Goal: Information Seeking & Learning: Find specific fact

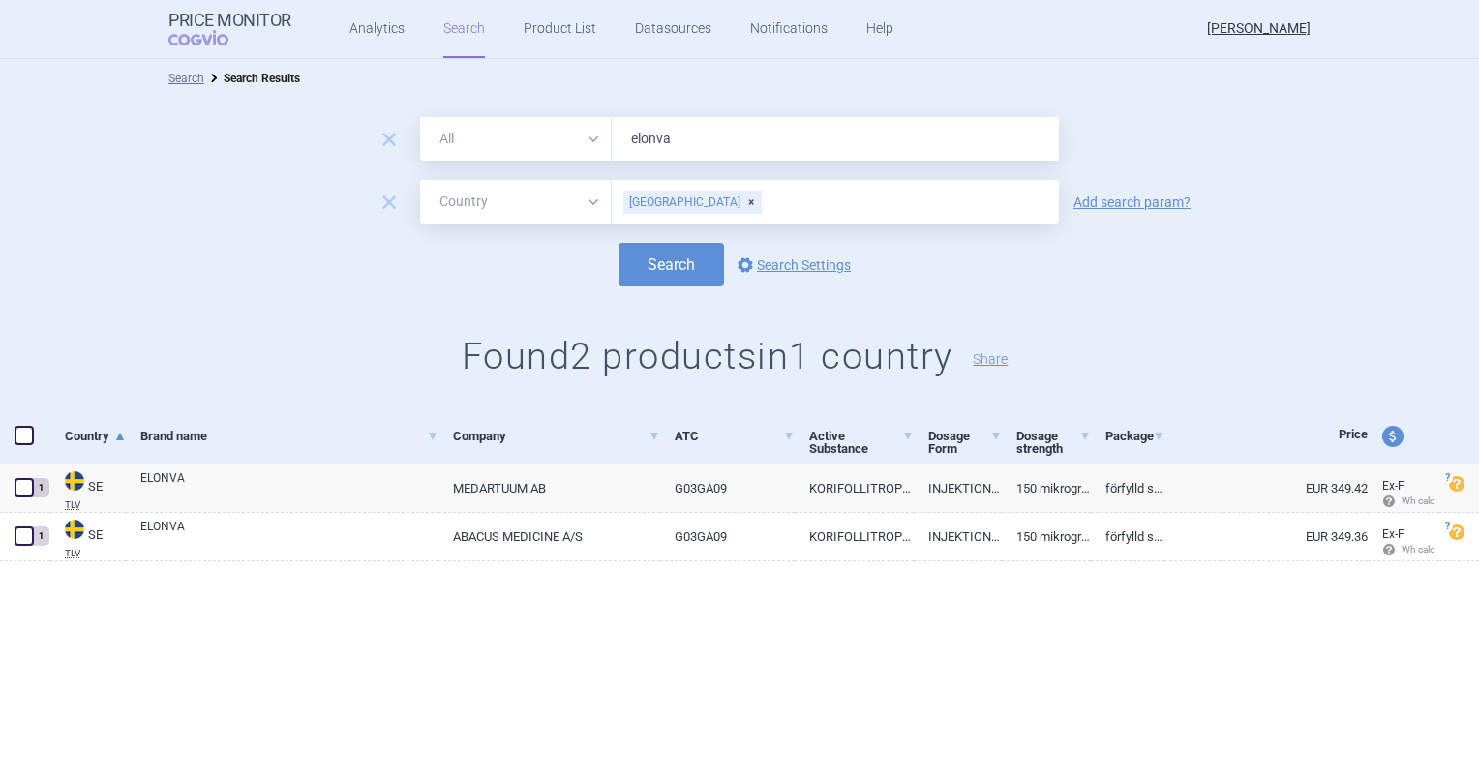
select select "country"
click at [456, 42] on link "Search" at bounding box center [464, 29] width 42 height 58
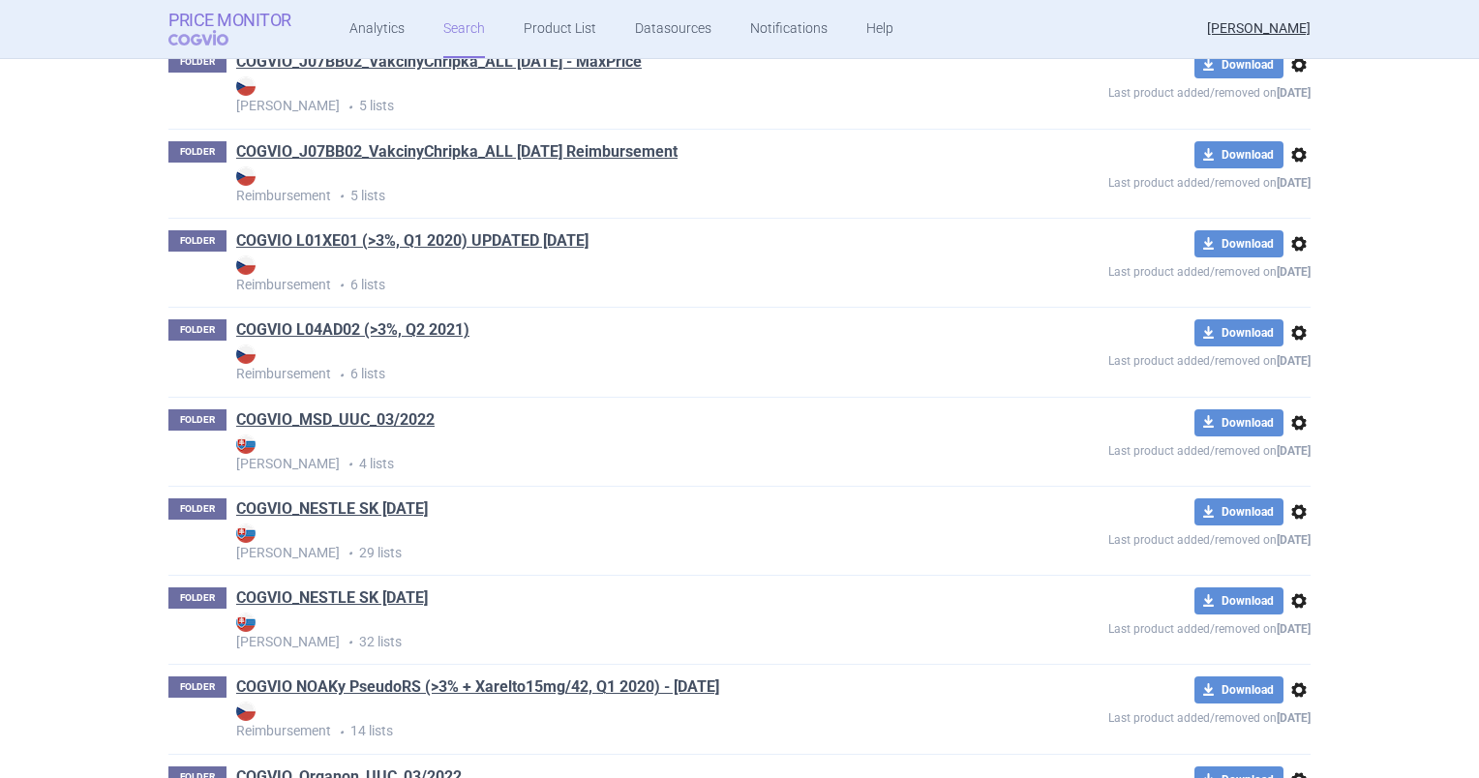
scroll to position [12476, 0]
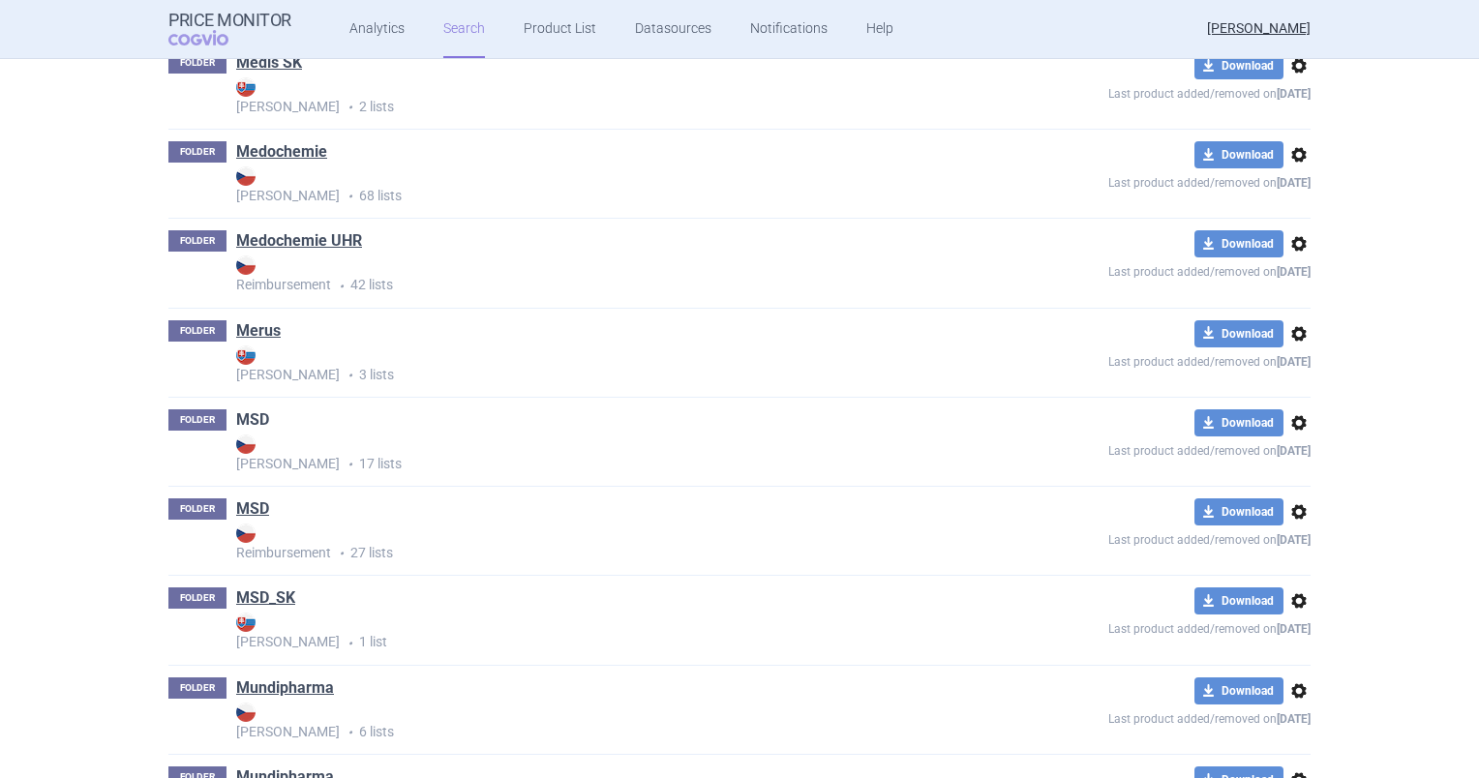
click at [261, 414] on link "MSD" at bounding box center [252, 419] width 33 height 21
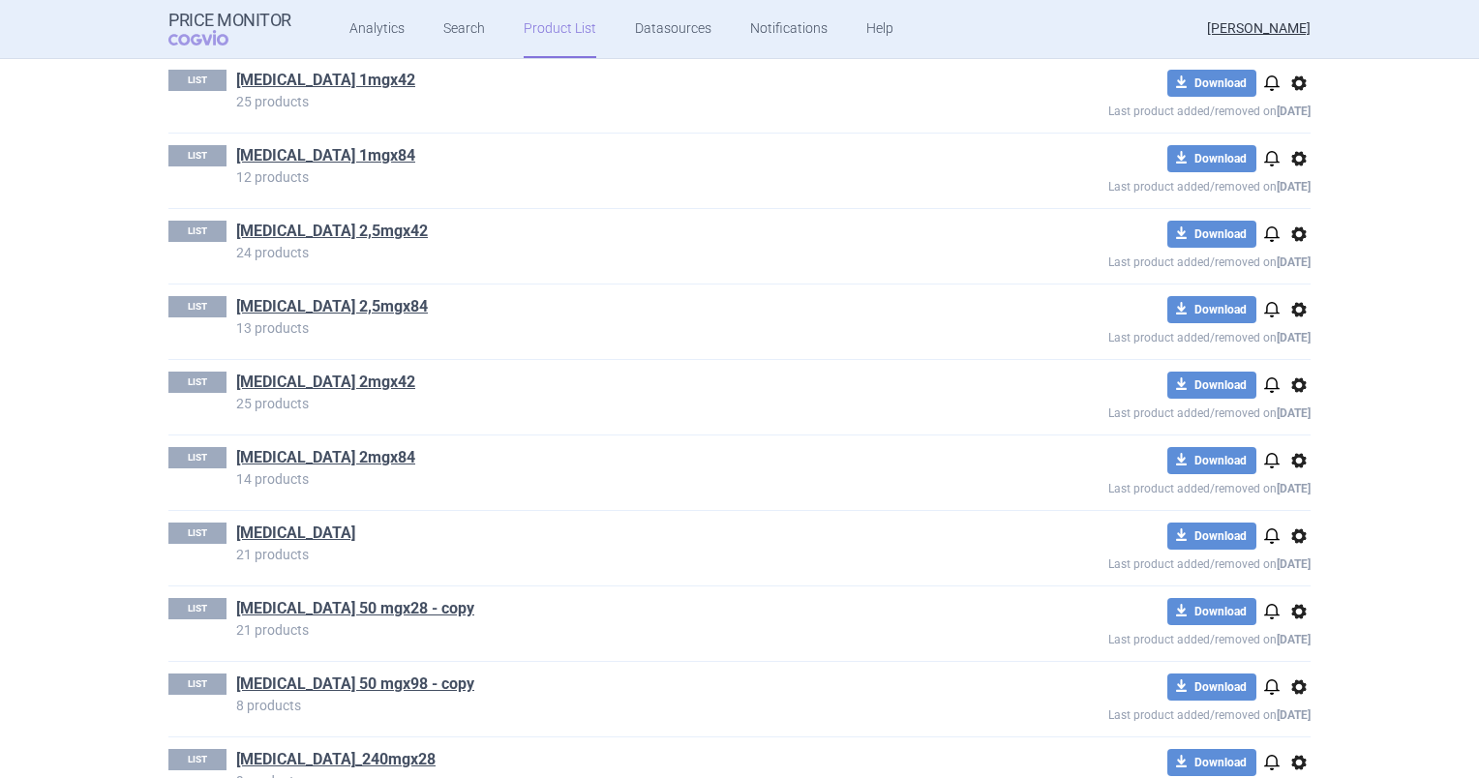
scroll to position [450, 0]
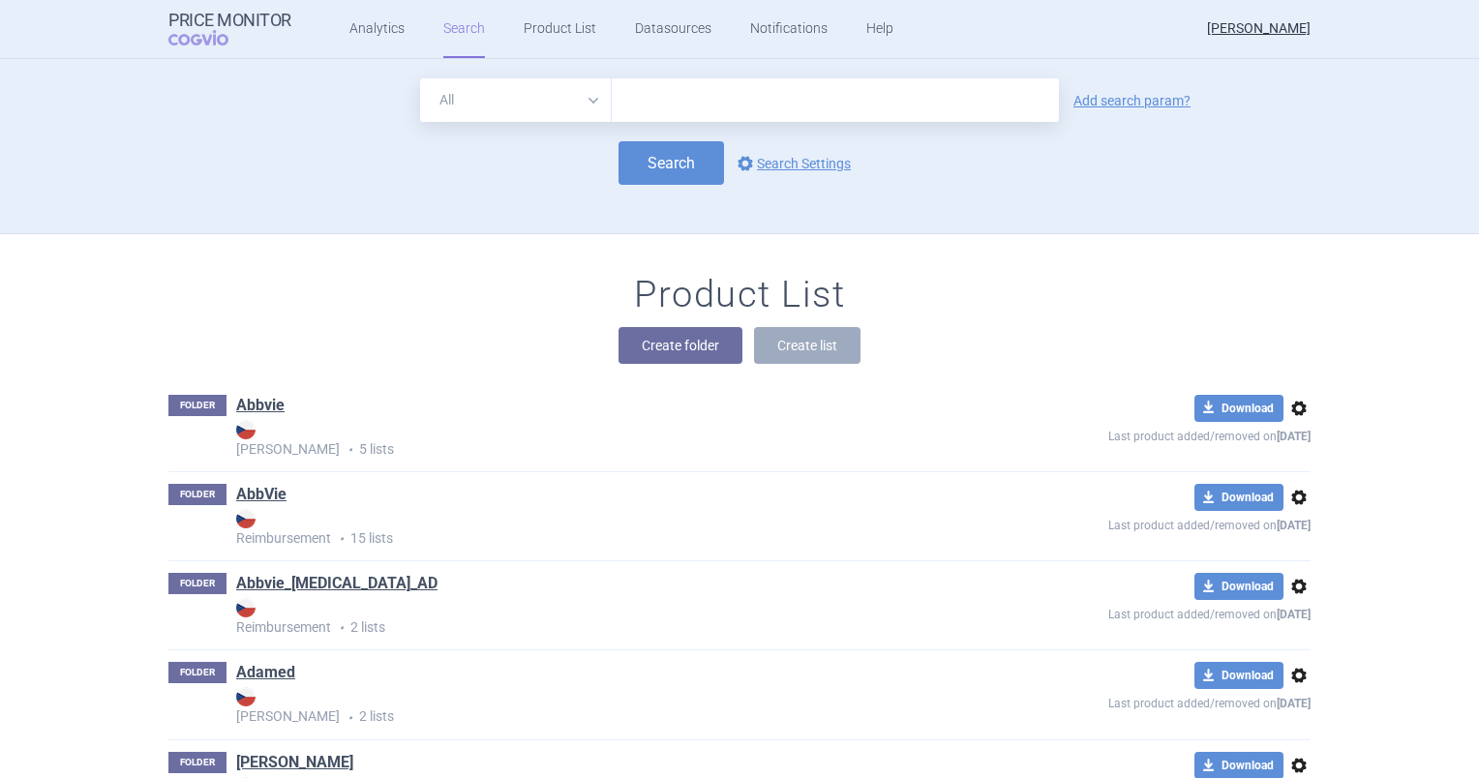
click at [805, 88] on input "text" at bounding box center [835, 100] width 447 height 44
type input "j"
type input "keytruda"
click button "Search" at bounding box center [670, 163] width 105 height 44
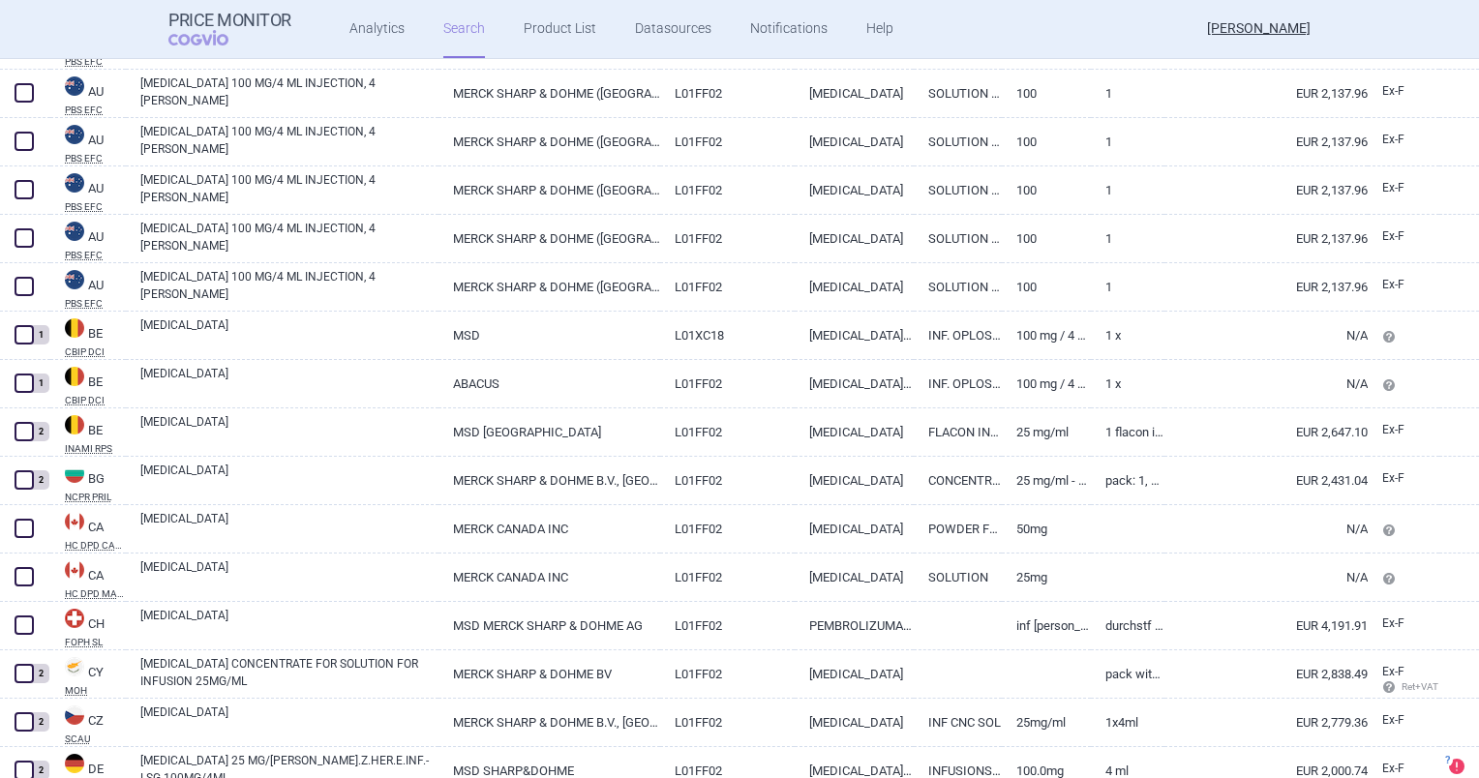
scroll to position [1976, 0]
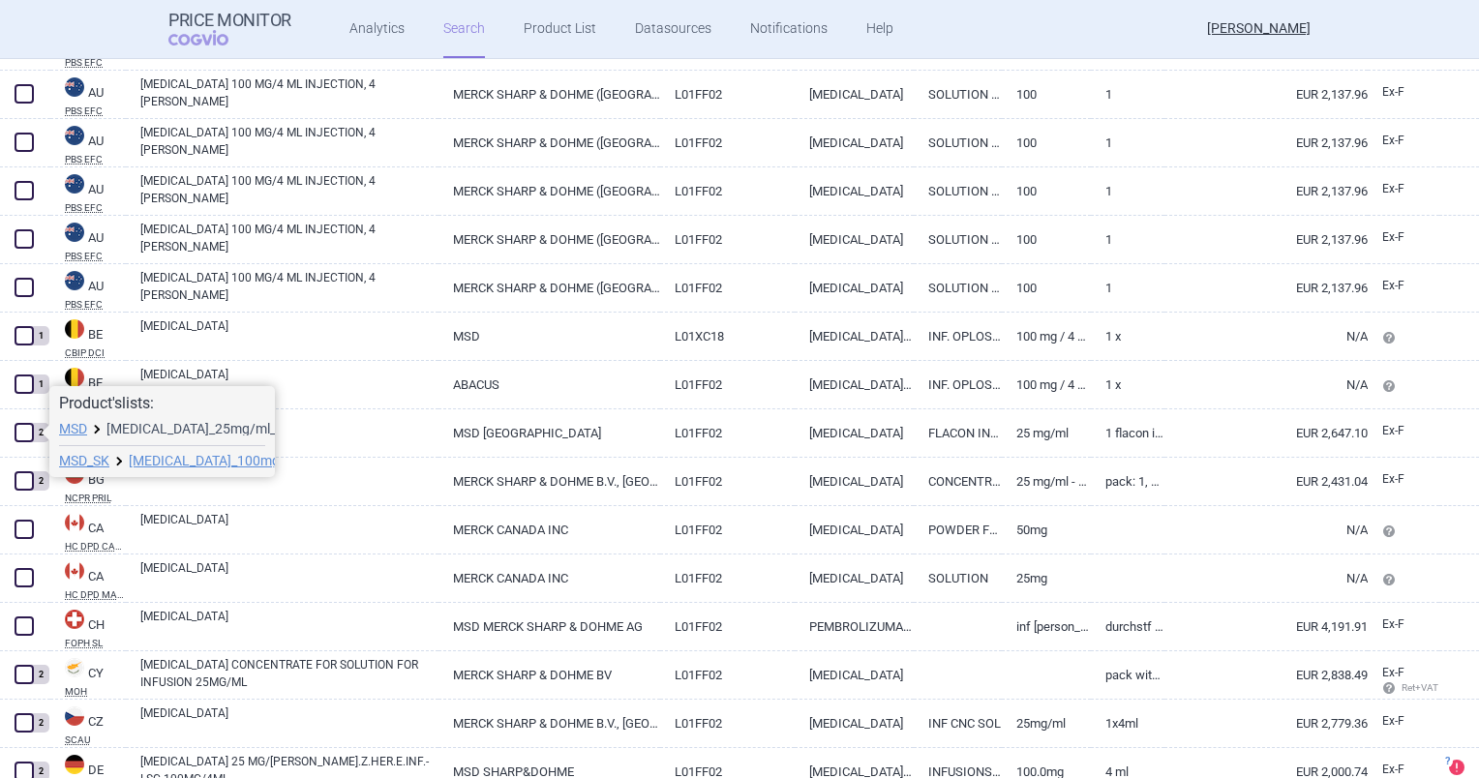
click at [154, 422] on link "Keytruda_25mg/ml_1x4ml" at bounding box center [209, 429] width 206 height 14
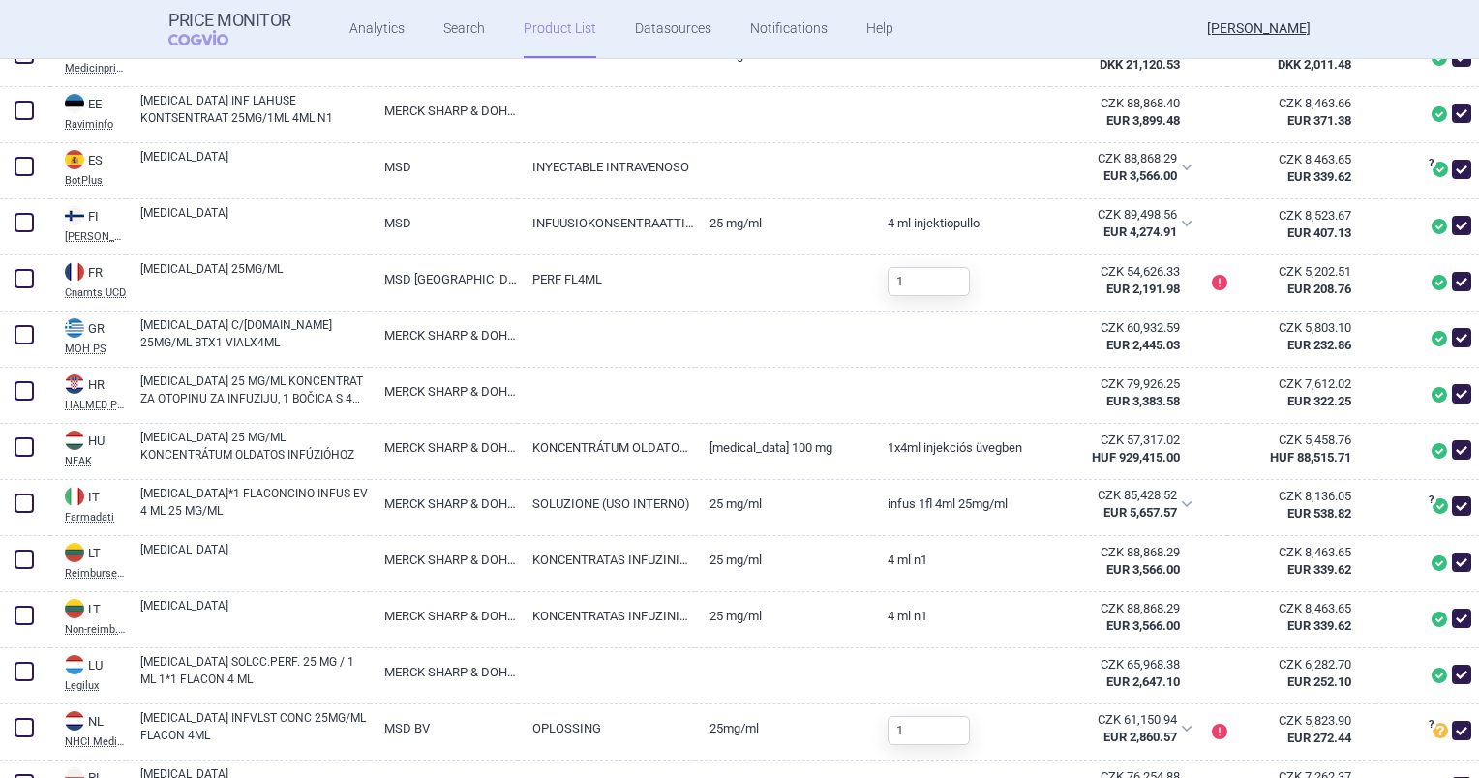
scroll to position [774, 0]
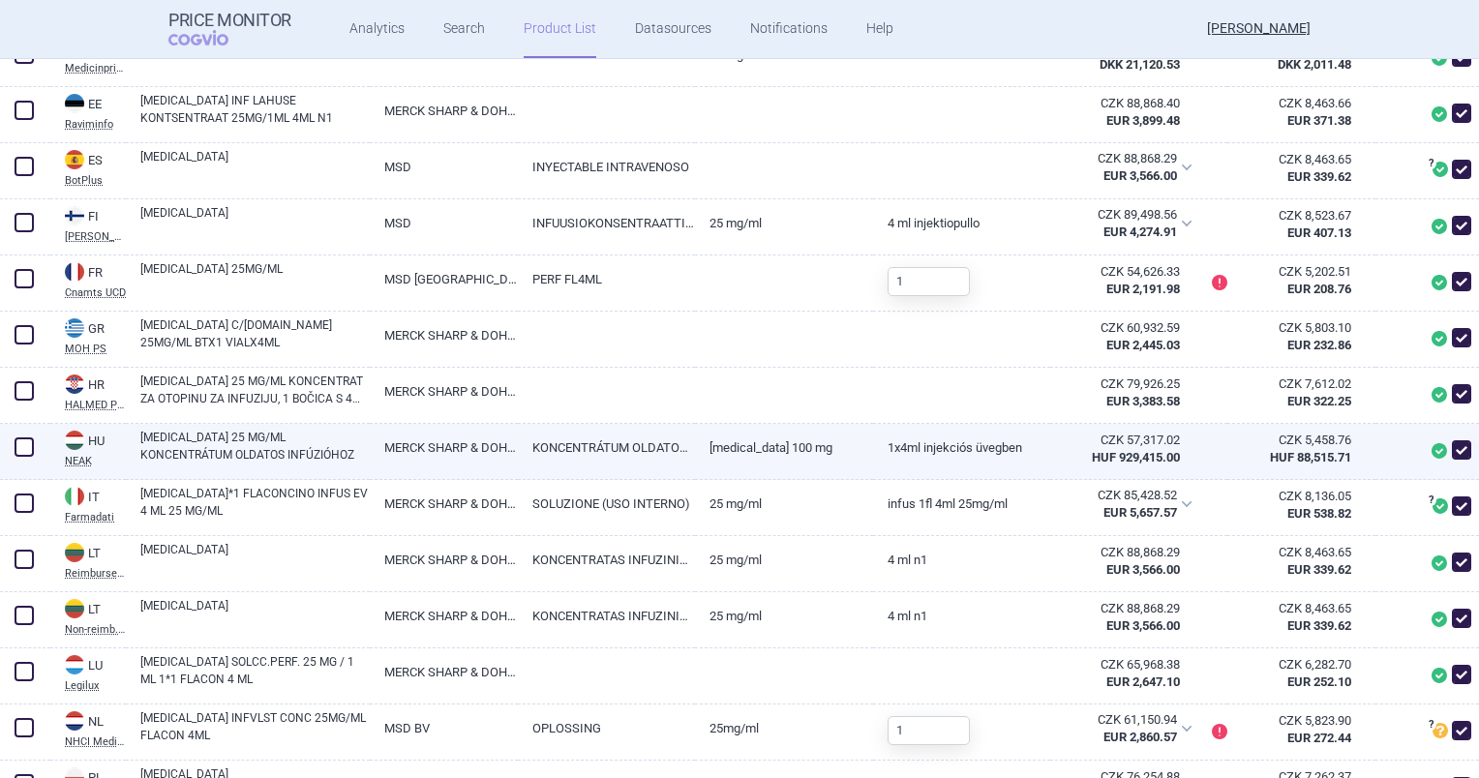
click at [466, 471] on link "MERCK SHARP & DOHME INTERNATIONAL SERVICES B.V." at bounding box center [444, 447] width 148 height 47
select select "EUR"
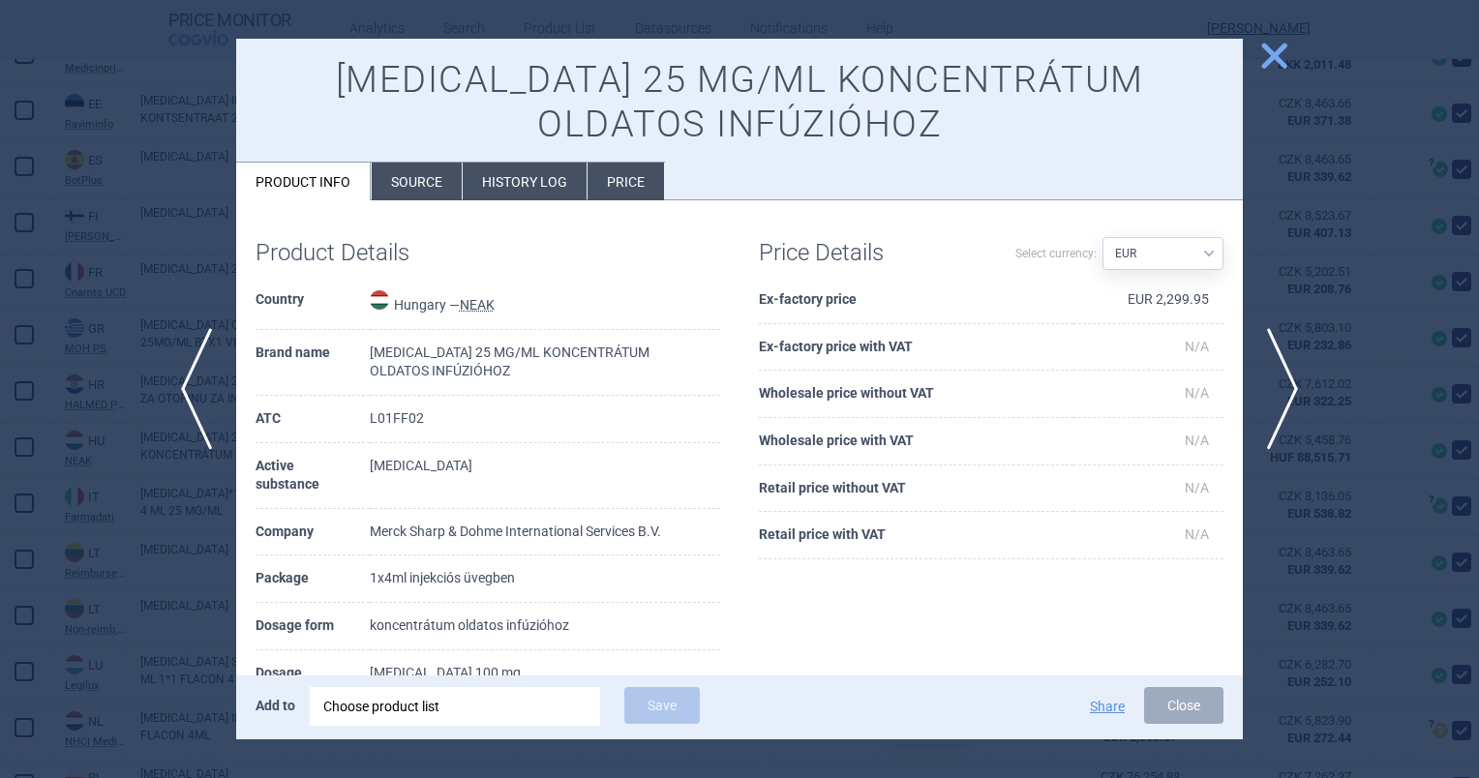
click at [426, 175] on li "Source" at bounding box center [417, 182] width 90 height 38
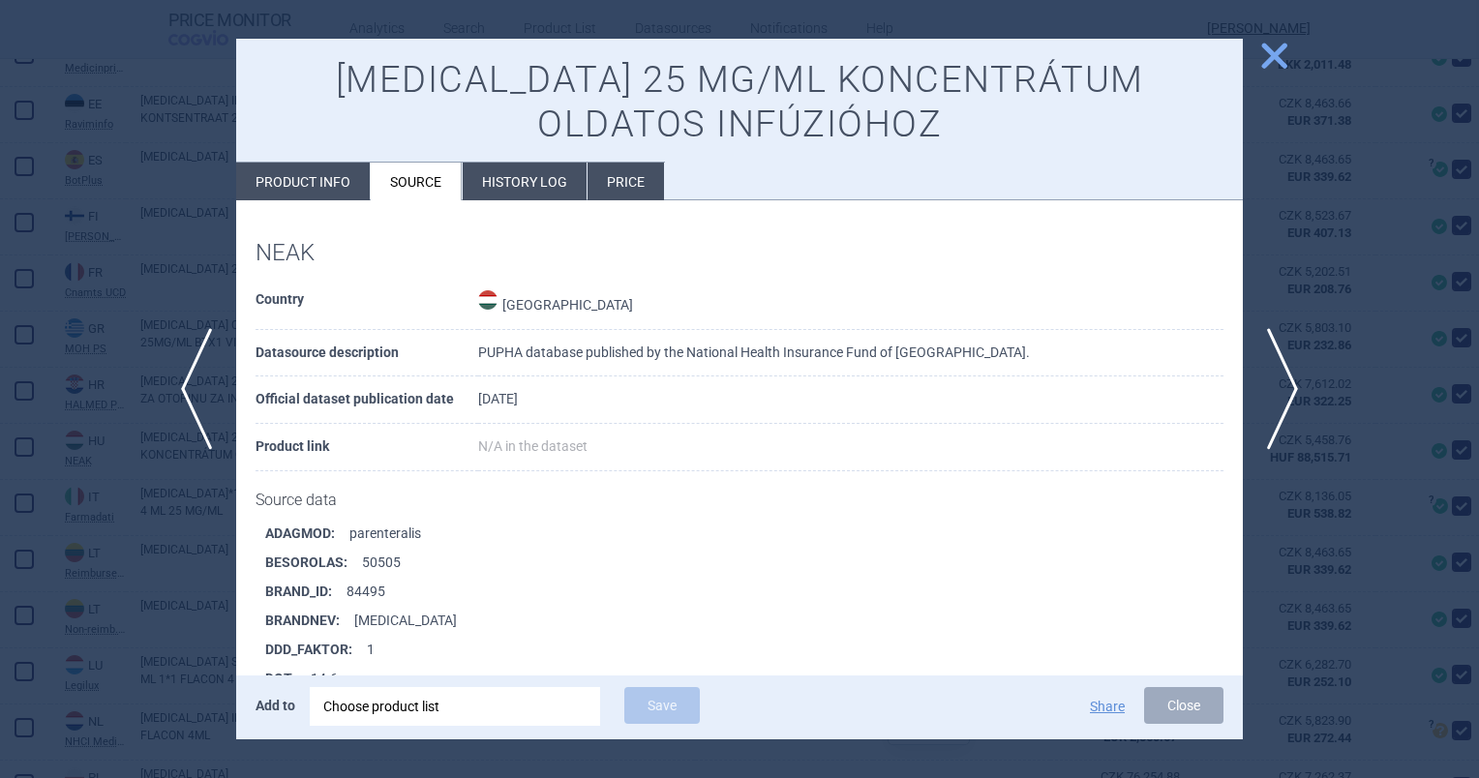
scroll to position [441, 0]
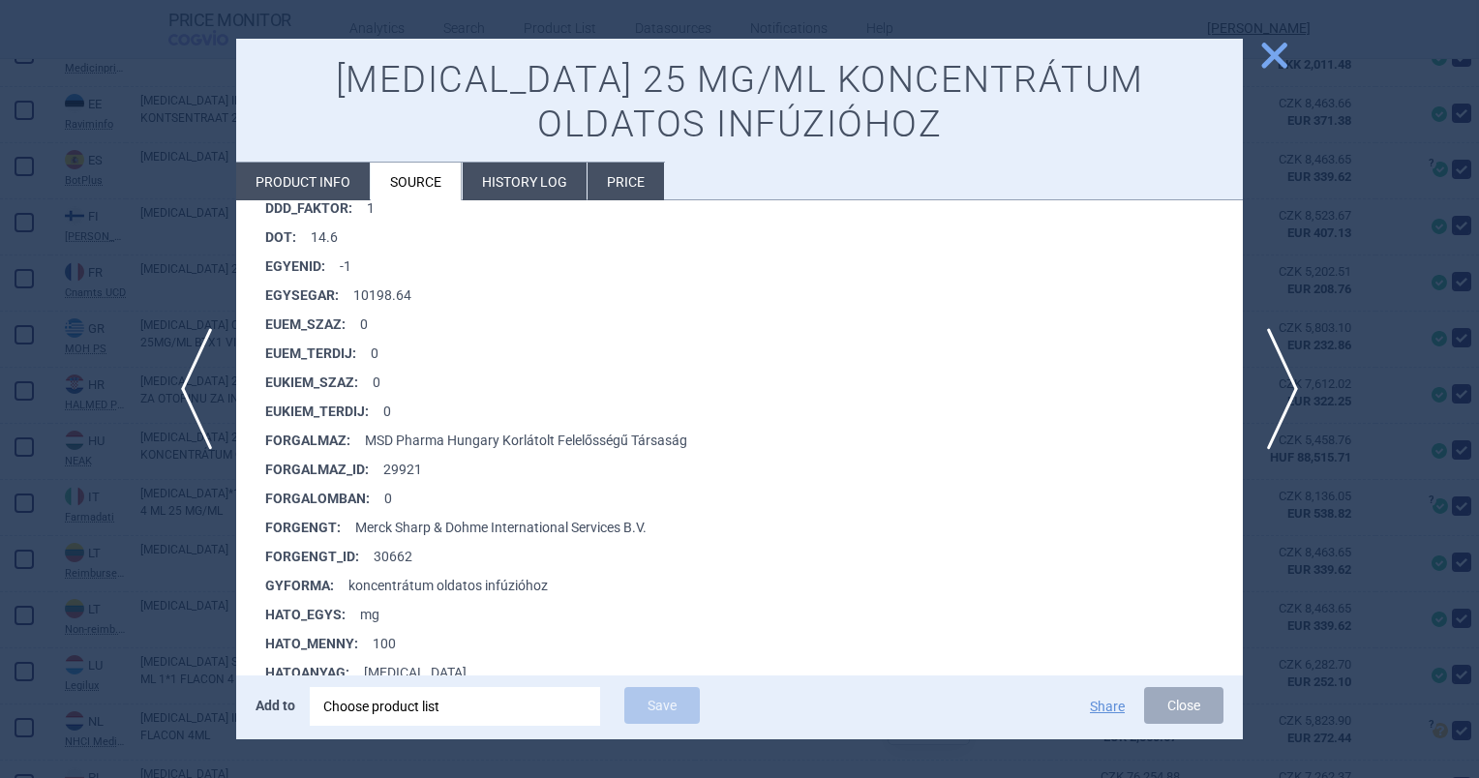
click at [1267, 64] on span "close" at bounding box center [1274, 56] width 34 height 34
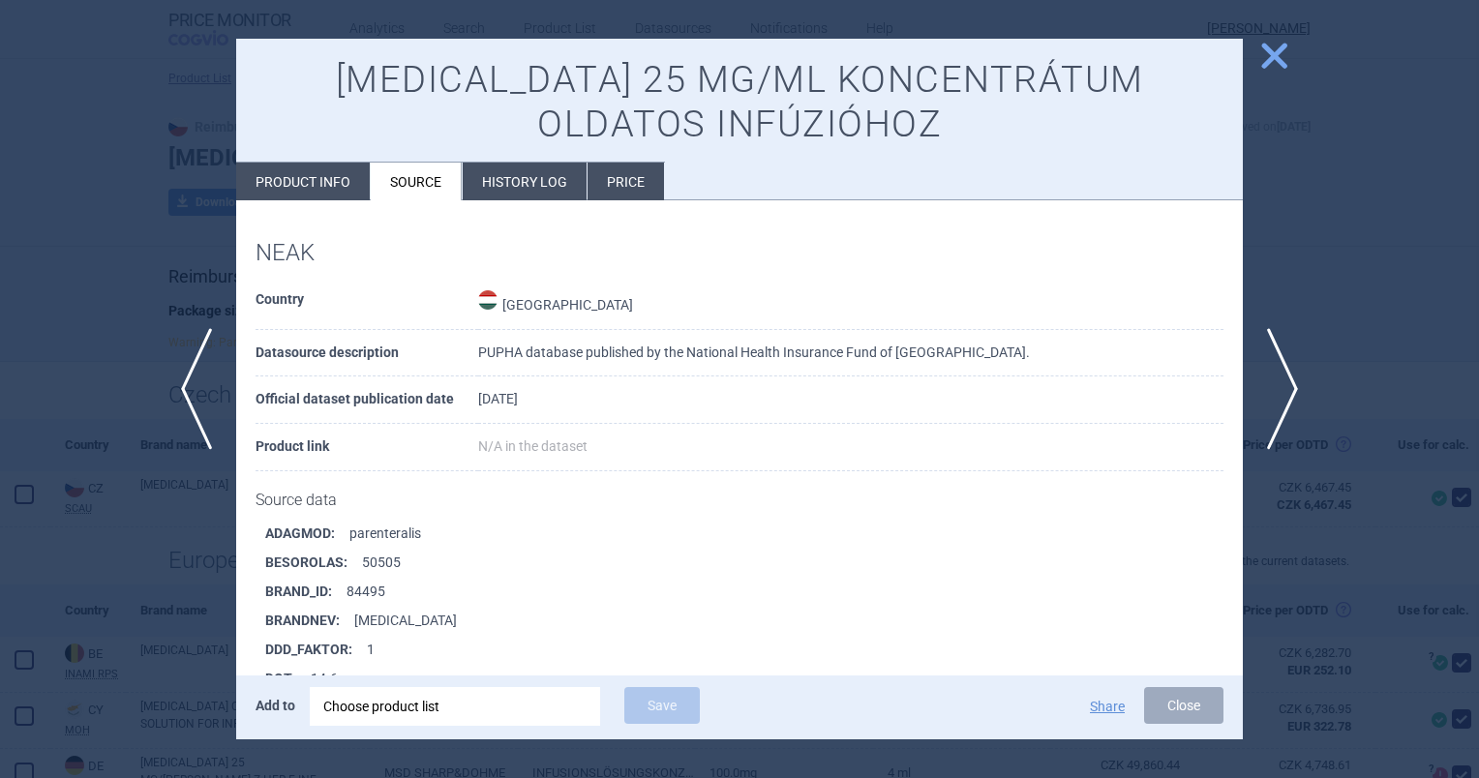
click at [1279, 75] on div at bounding box center [739, 389] width 1479 height 778
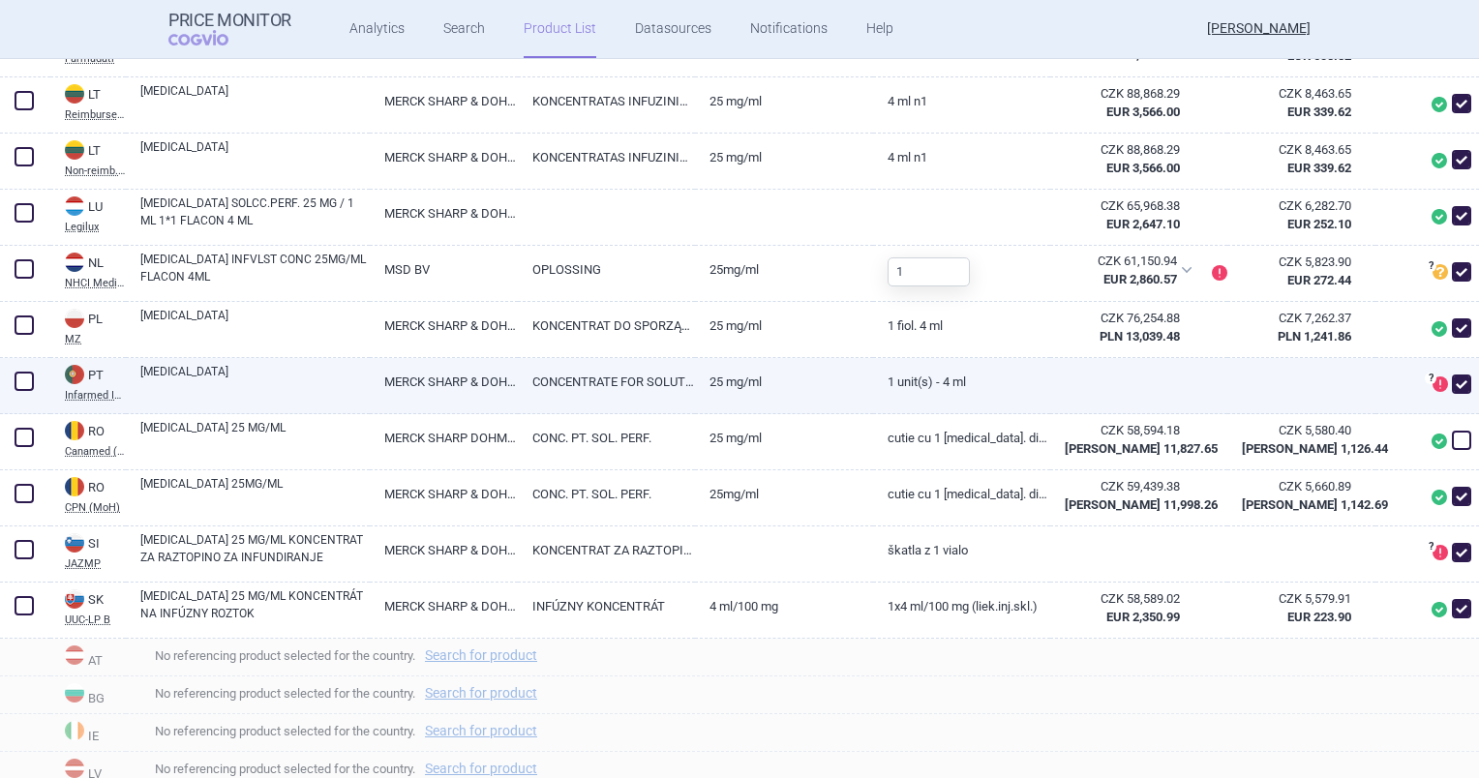
scroll to position [1241, 0]
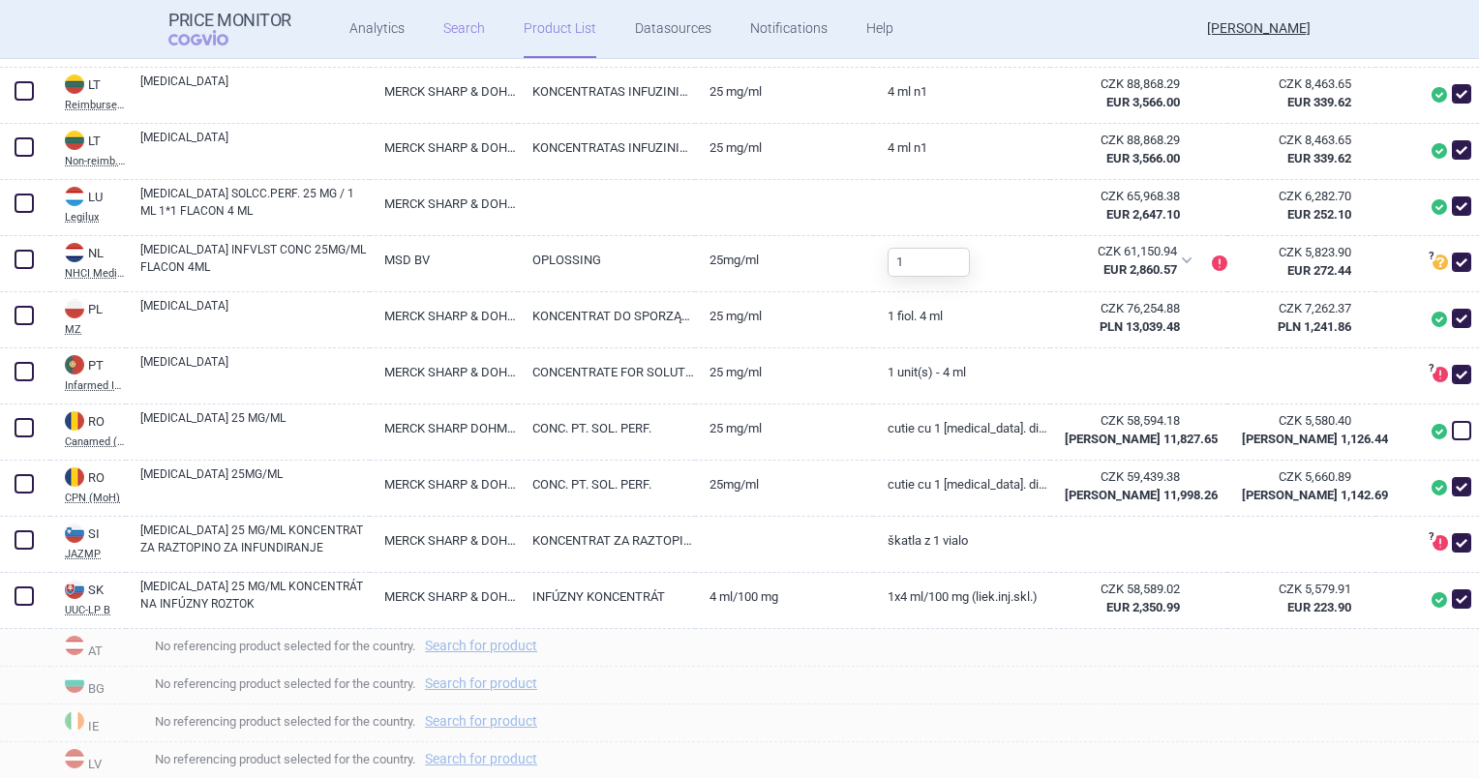
click at [458, 18] on link "Search" at bounding box center [464, 29] width 42 height 58
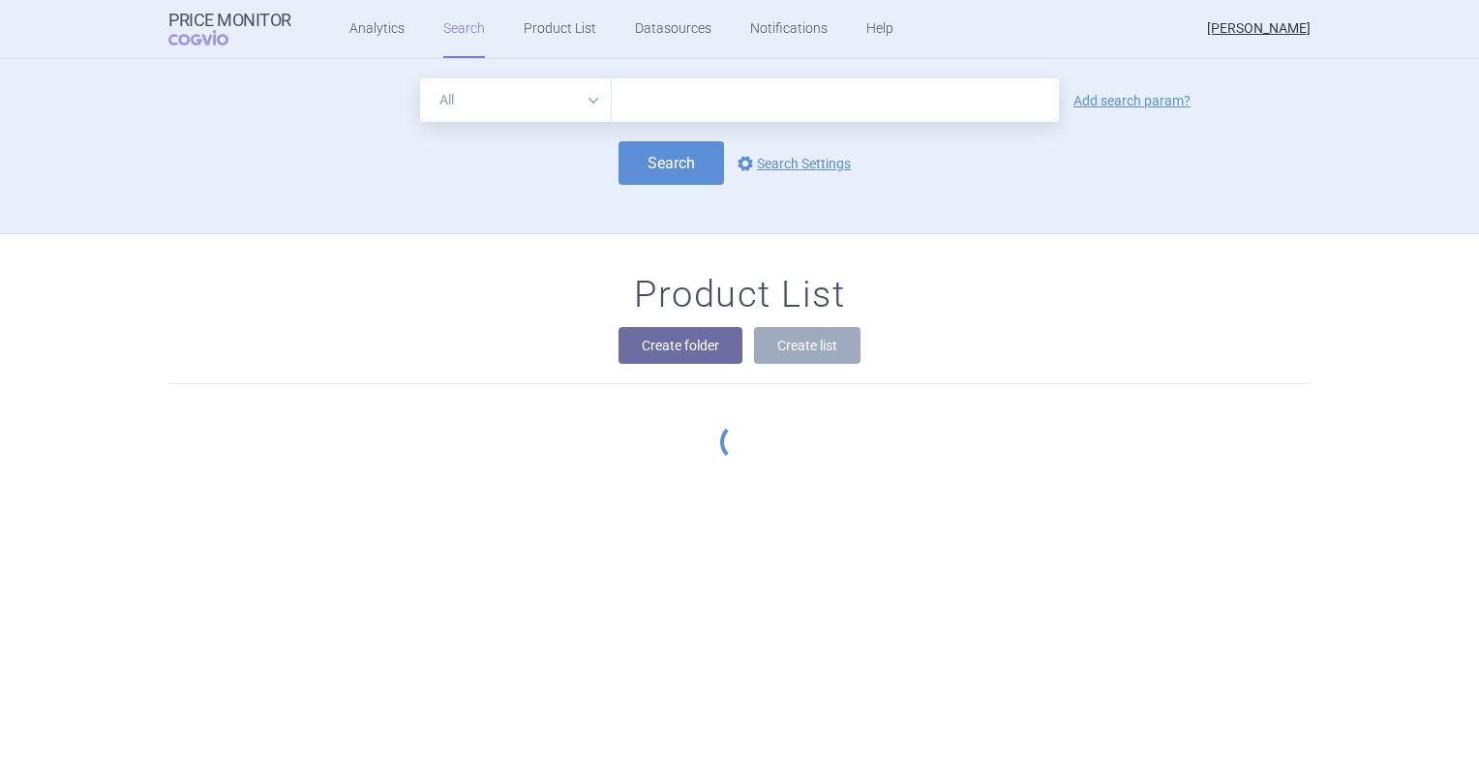
click at [667, 104] on input "text" at bounding box center [835, 100] width 447 height 44
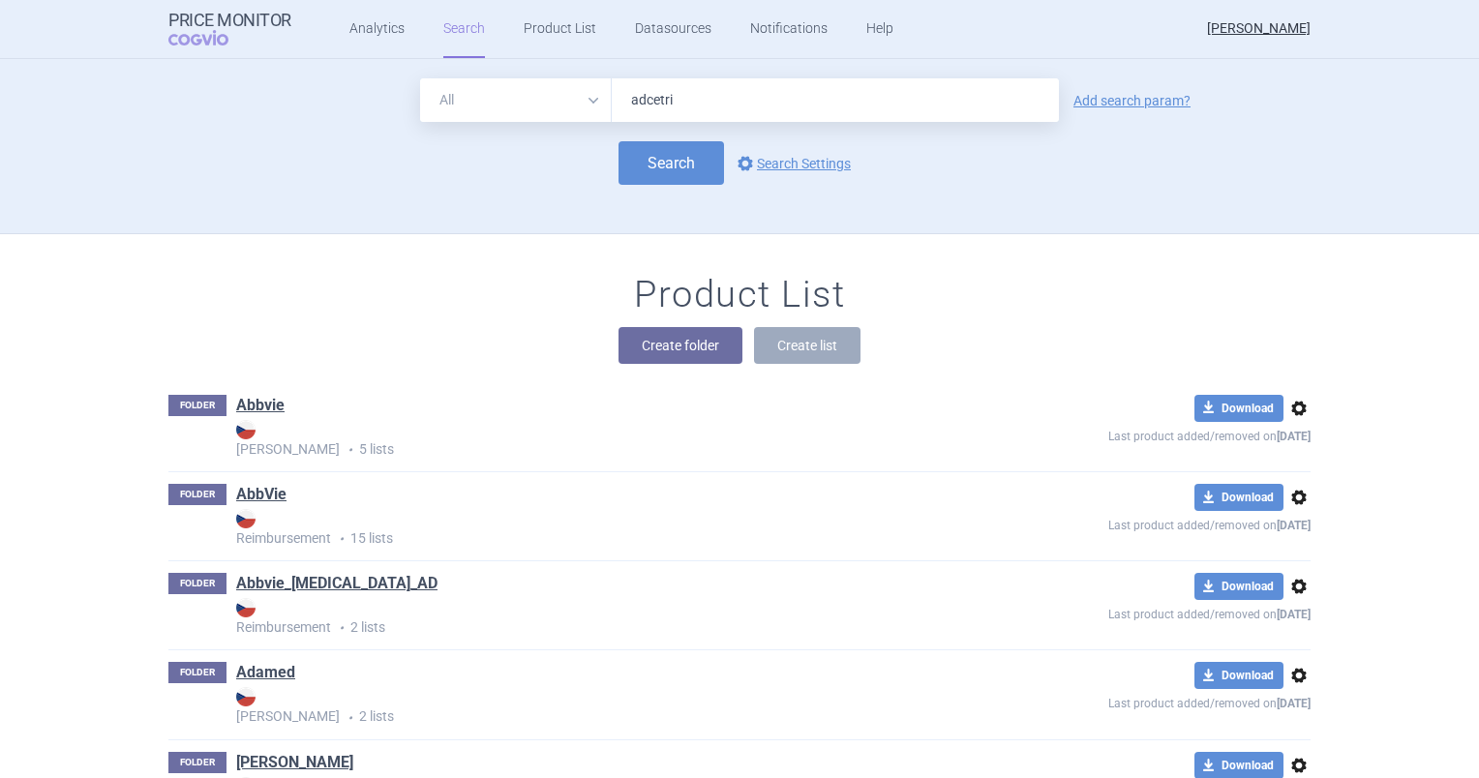
type input "adcetris"
click button "Search" at bounding box center [670, 163] width 105 height 44
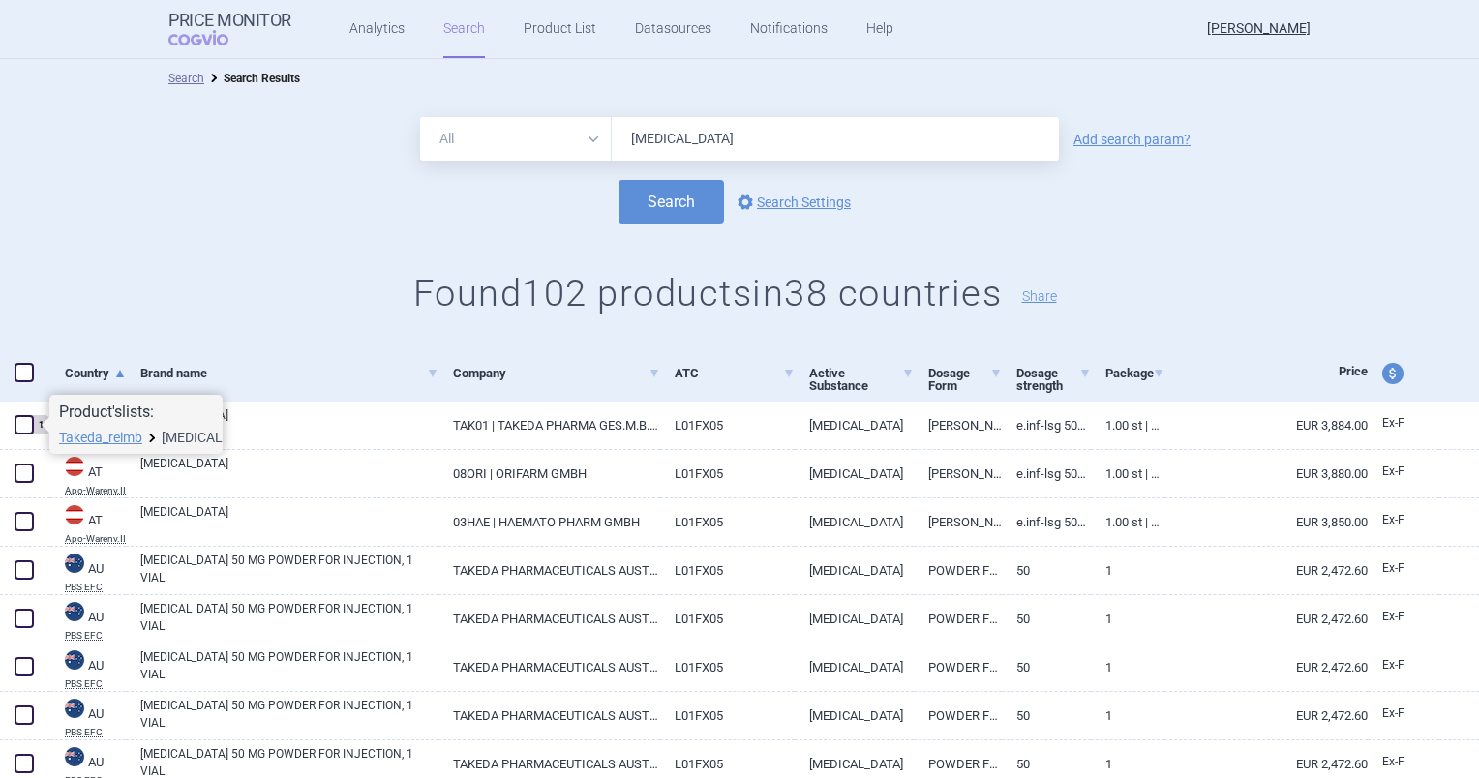
click at [181, 437] on link "Adcetris" at bounding box center [213, 438] width 103 height 14
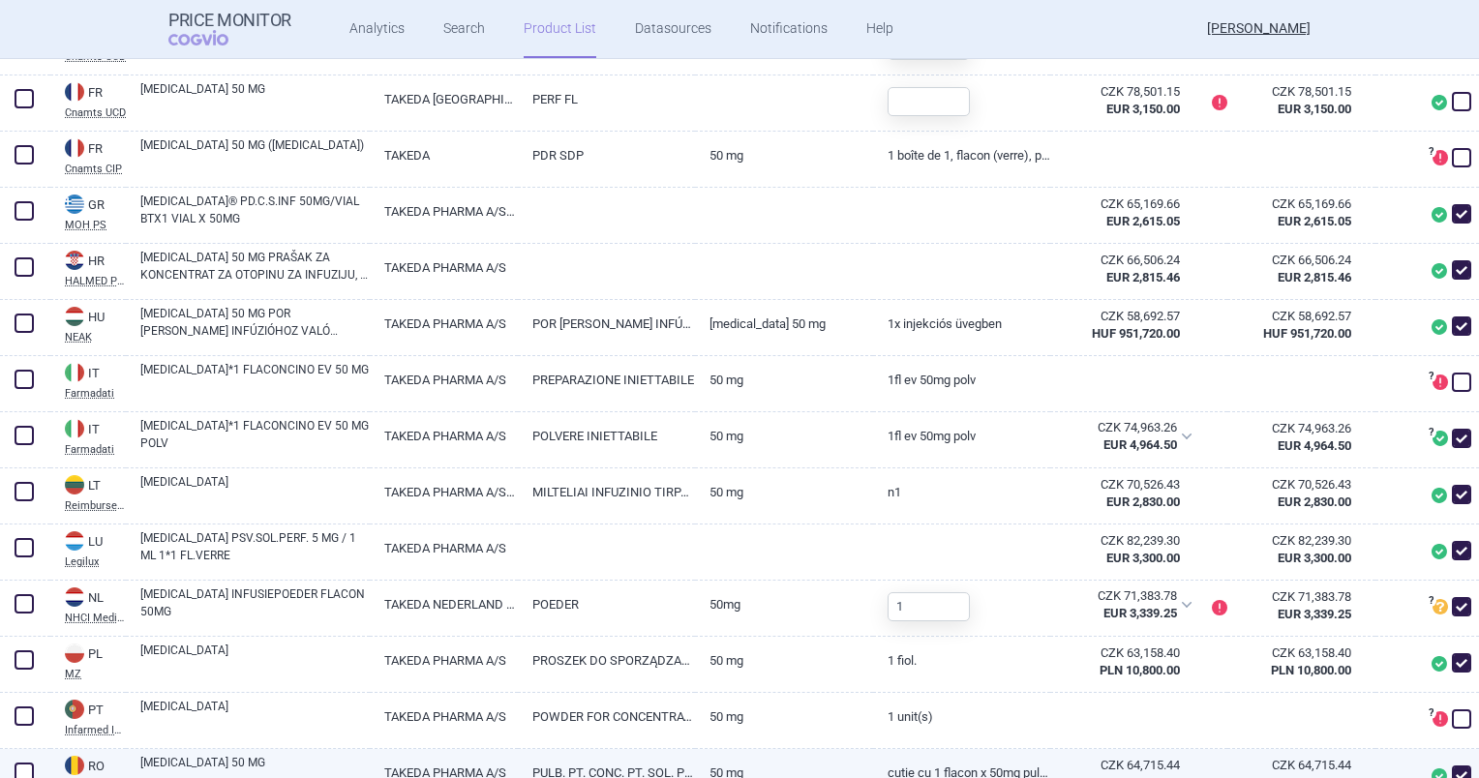
scroll to position [1061, 0]
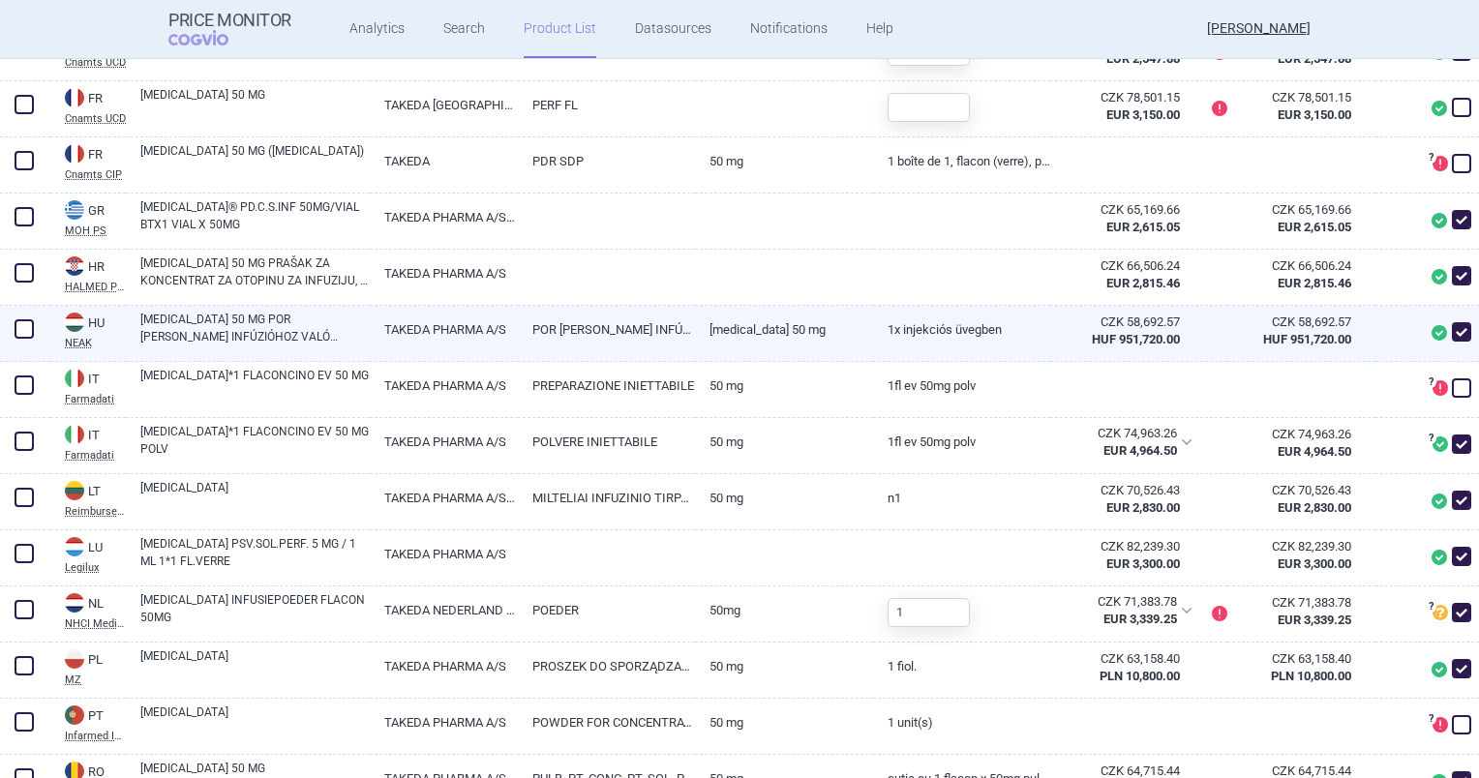
click at [771, 353] on link "brentuximab vedotin 50 mg" at bounding box center [783, 329] width 177 height 47
select select "EUR"
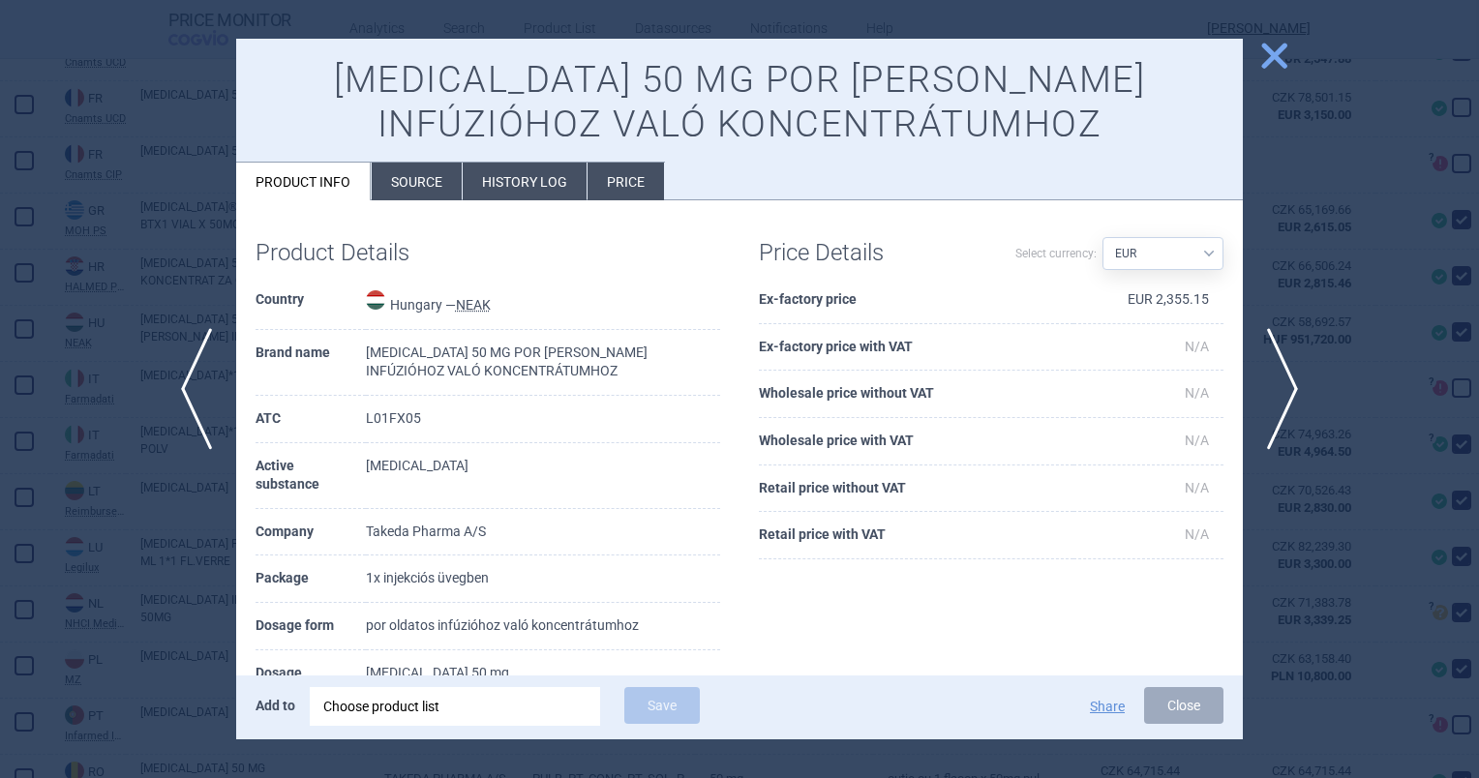
click at [426, 182] on li "Source" at bounding box center [417, 182] width 90 height 38
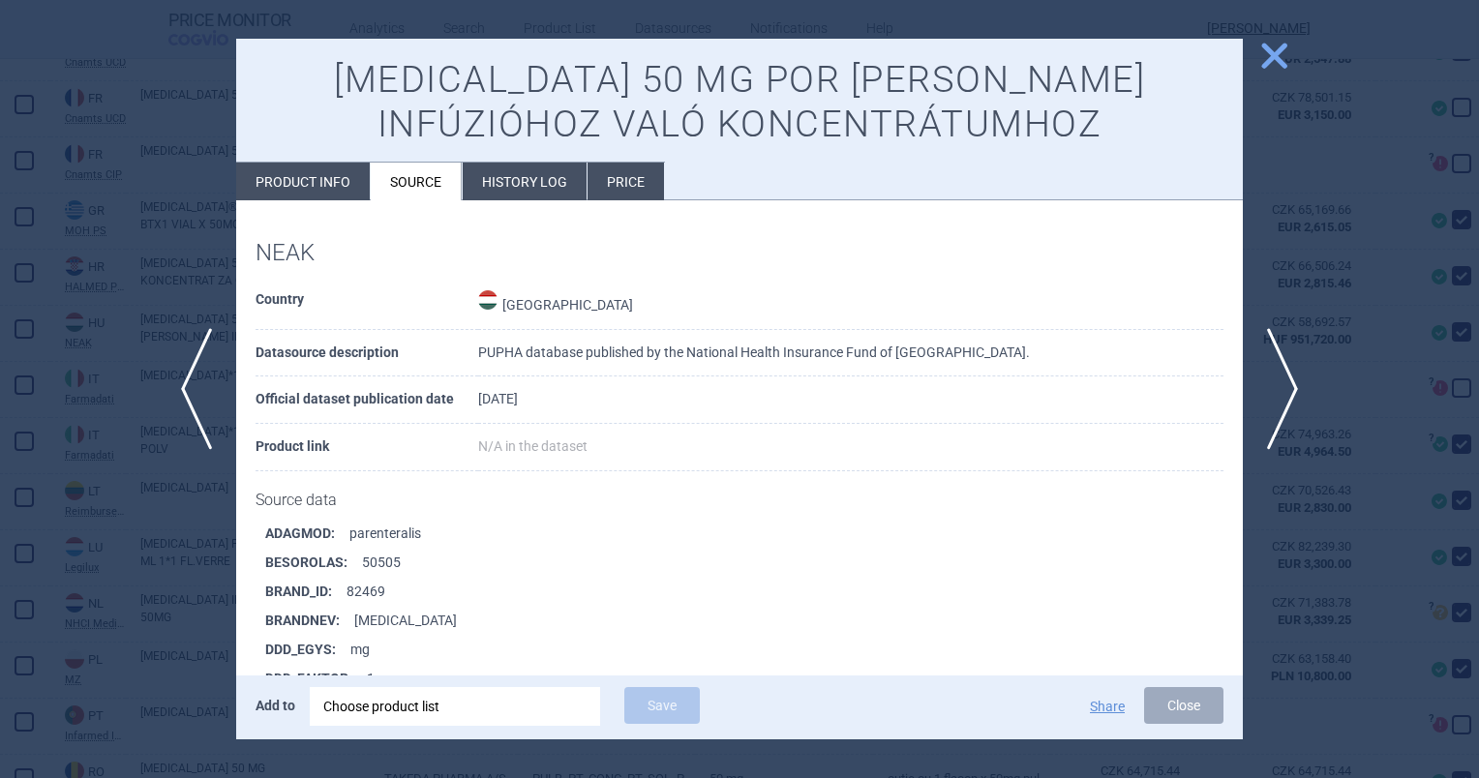
scroll to position [499, 0]
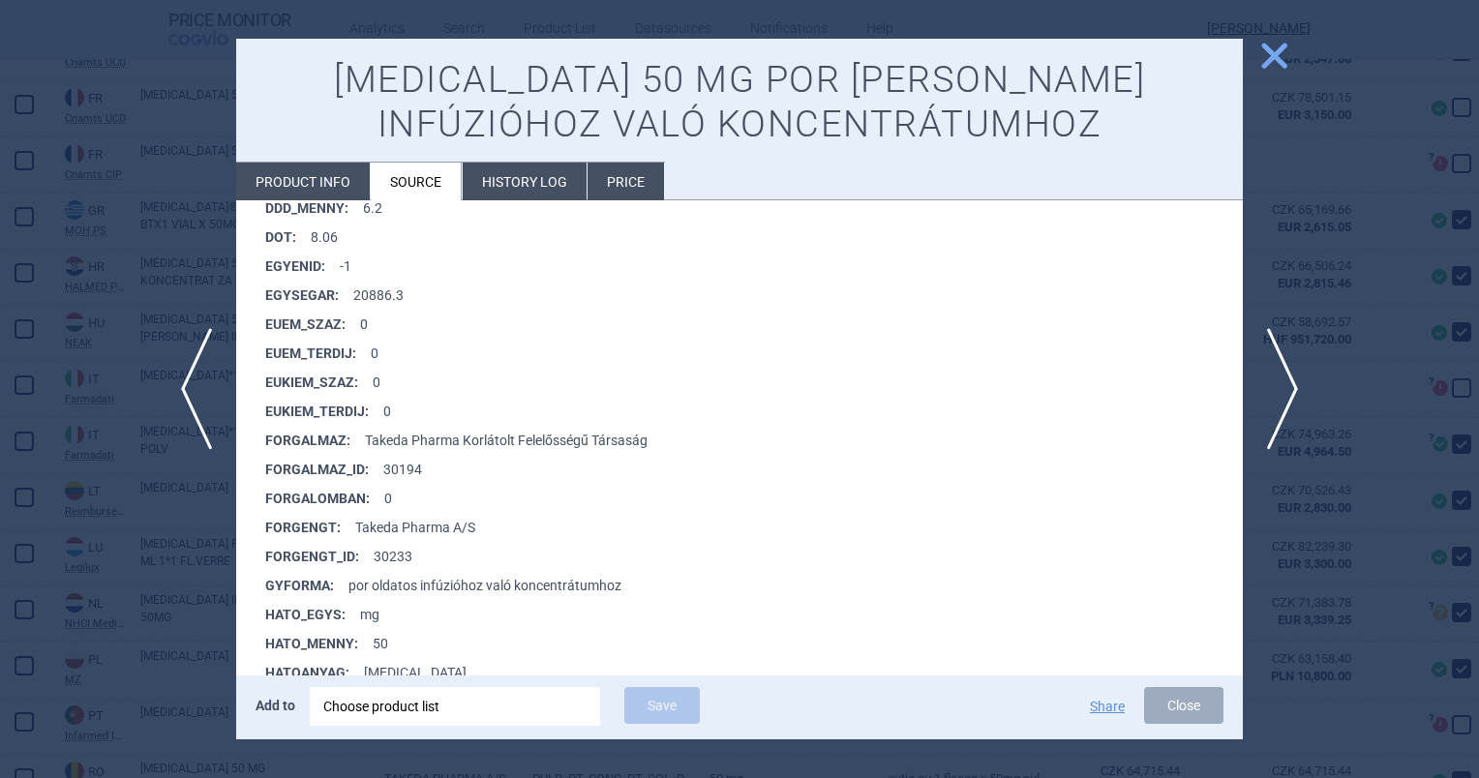
click at [286, 172] on li "Product info" at bounding box center [303, 182] width 134 height 38
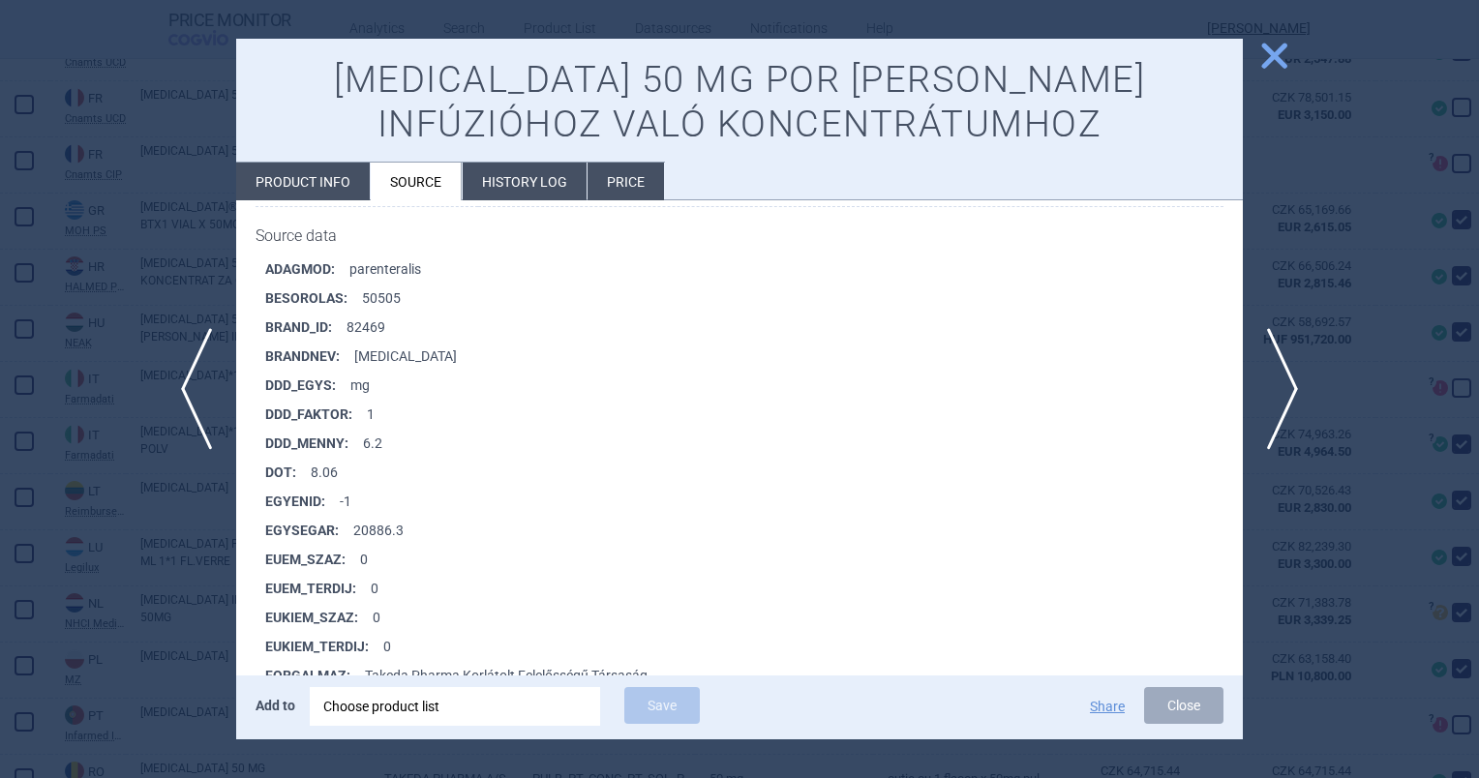
select select "EUR"
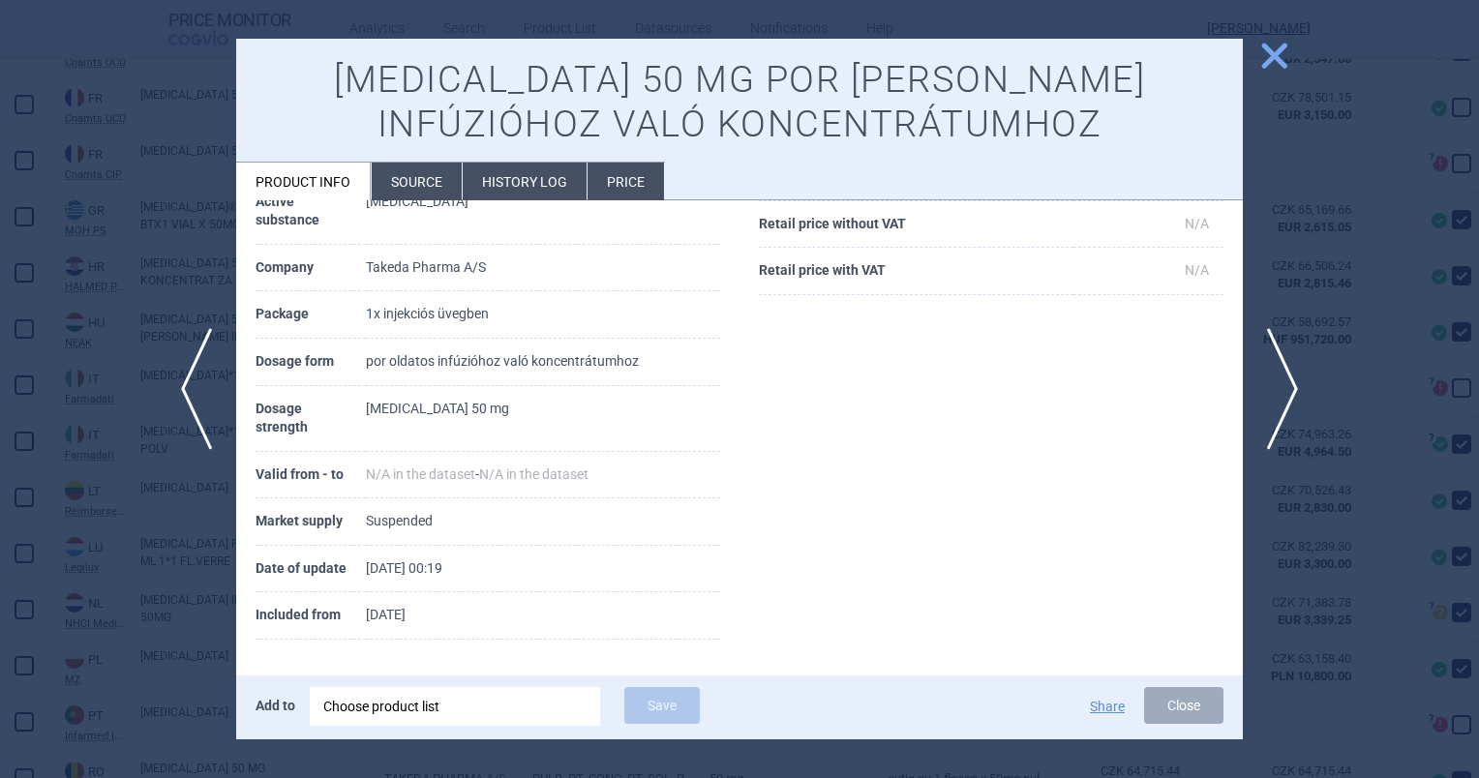
click at [413, 166] on li "Source" at bounding box center [417, 182] width 90 height 38
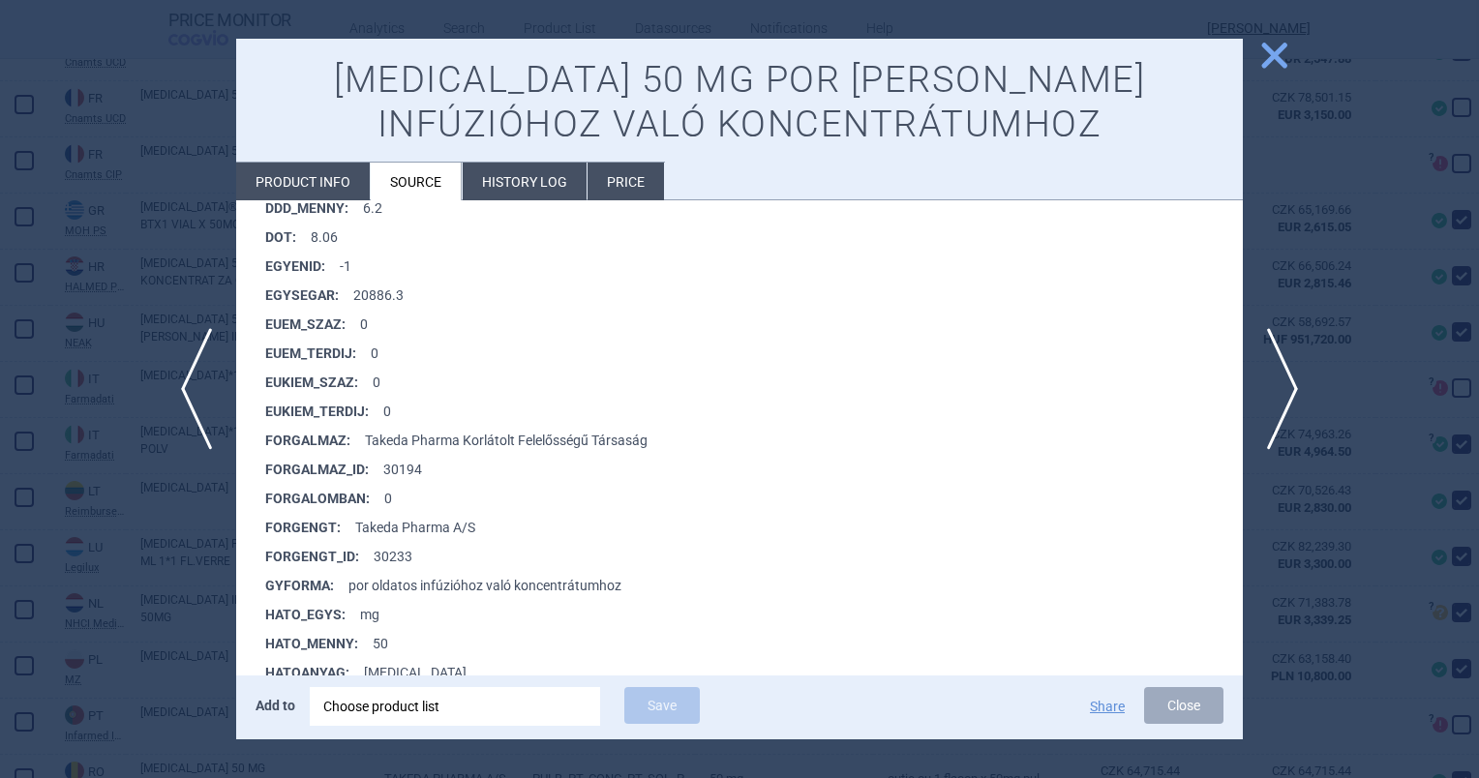
click at [1267, 62] on span "close" at bounding box center [1274, 56] width 34 height 34
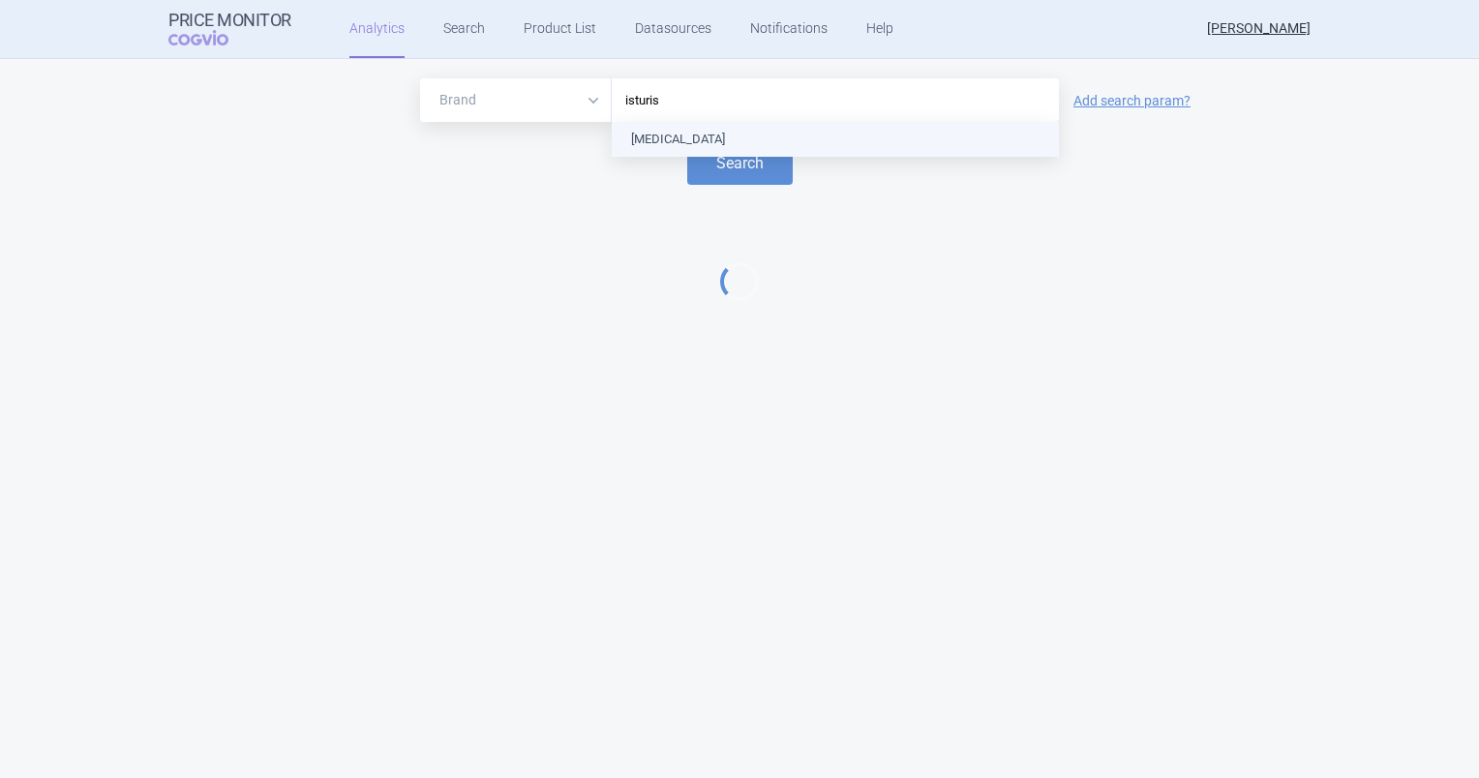
type input "[MEDICAL_DATA]"
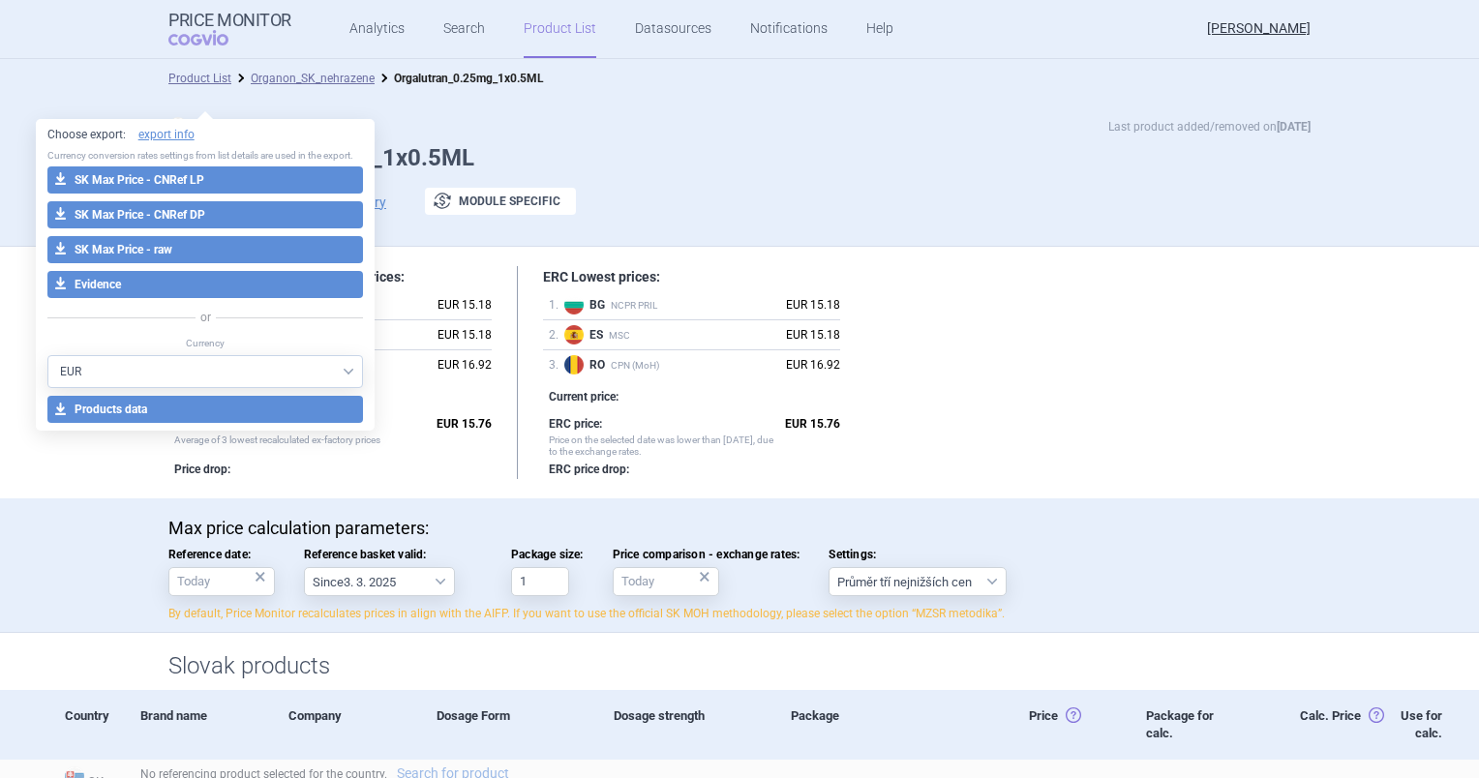
select select "EUR"
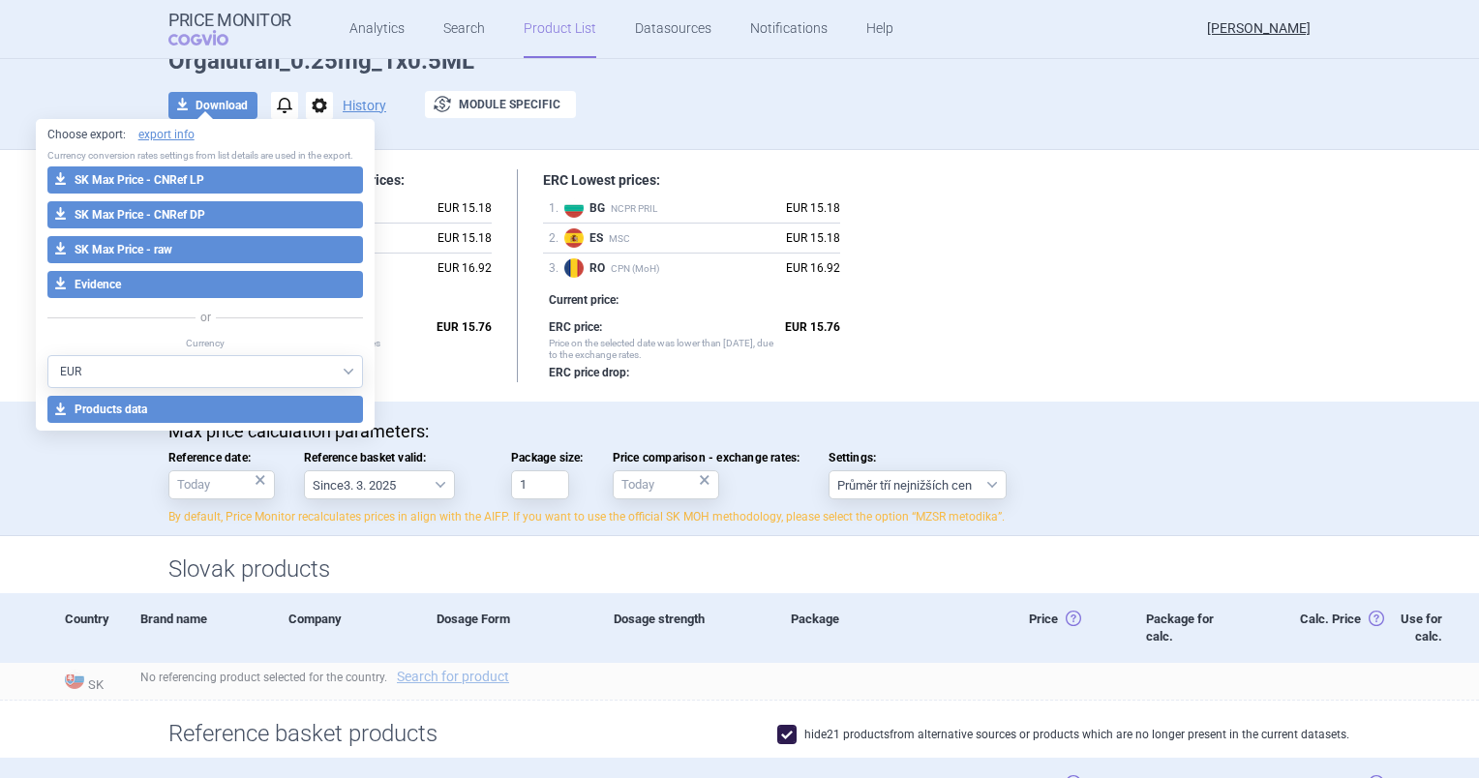
click at [1042, 333] on div "Lowest recalculated ex-factory prices: 1 . BG NCPR PRIL EUR 15.18 2 . ES MSC EU…" at bounding box center [739, 275] width 1142 height 213
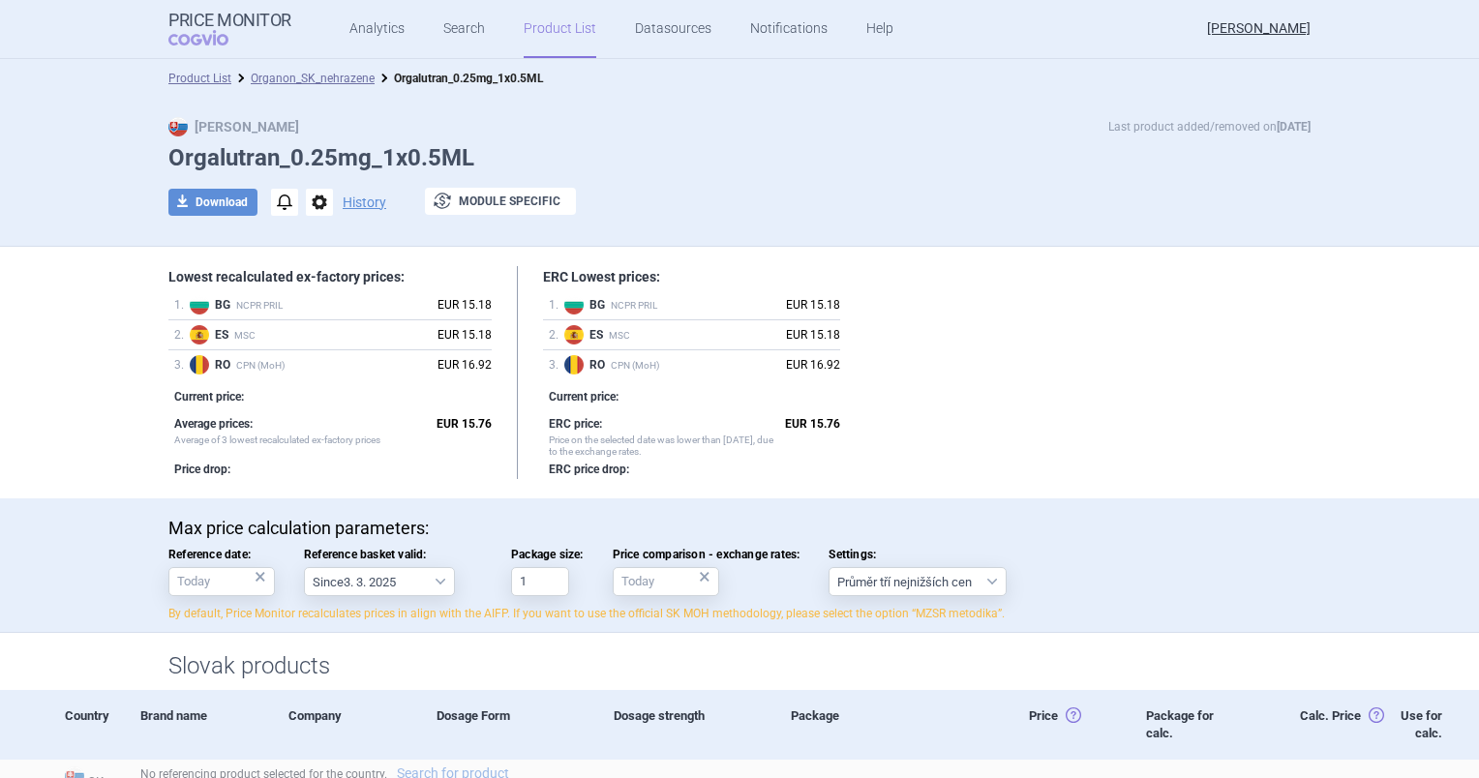
scroll to position [0, 0]
